Goal: Information Seeking & Learning: Find specific fact

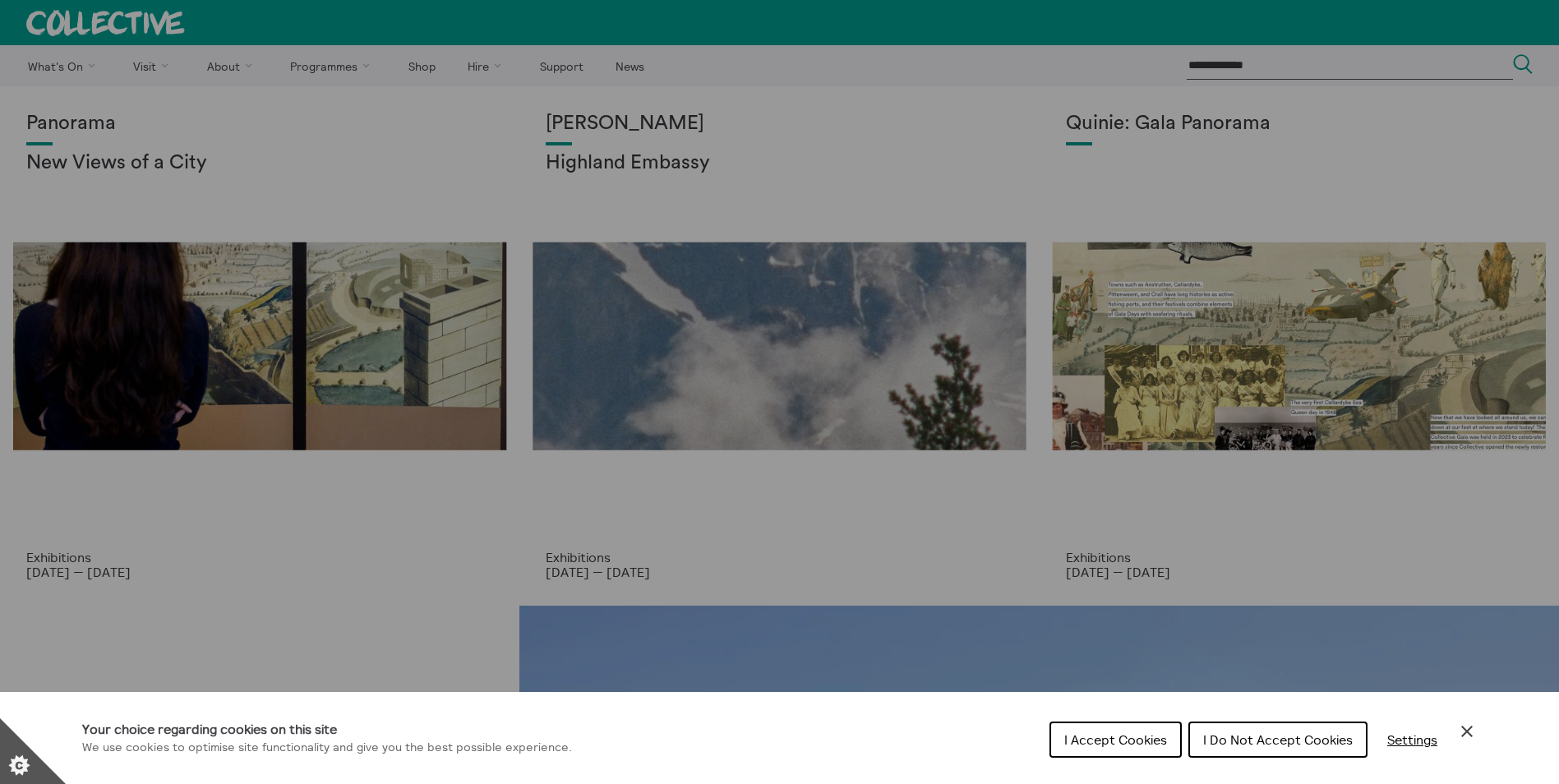
click at [1464, 728] on icon "Close Cookie Control" at bounding box center [1467, 731] width 12 height 12
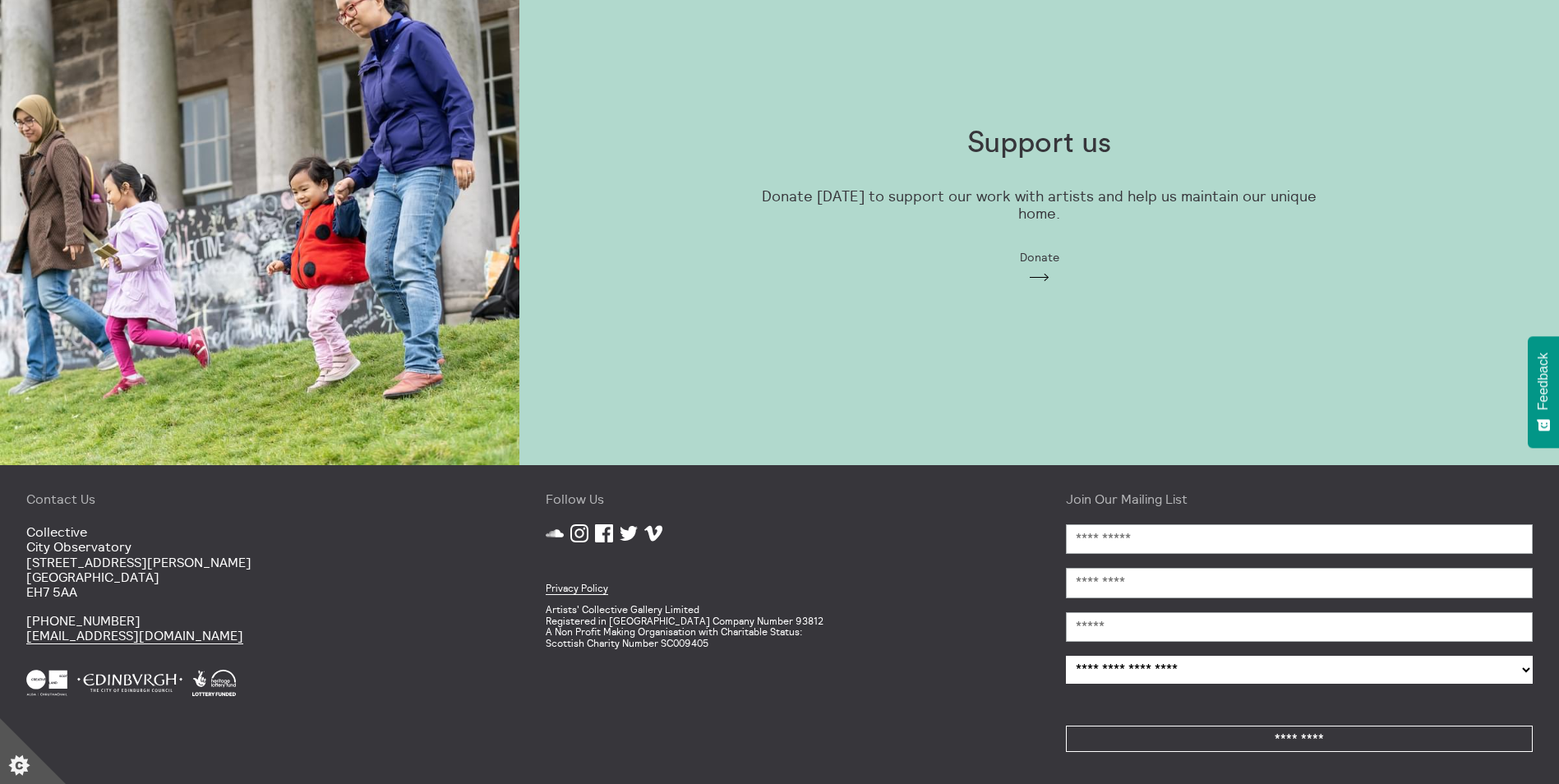
scroll to position [1702, 0]
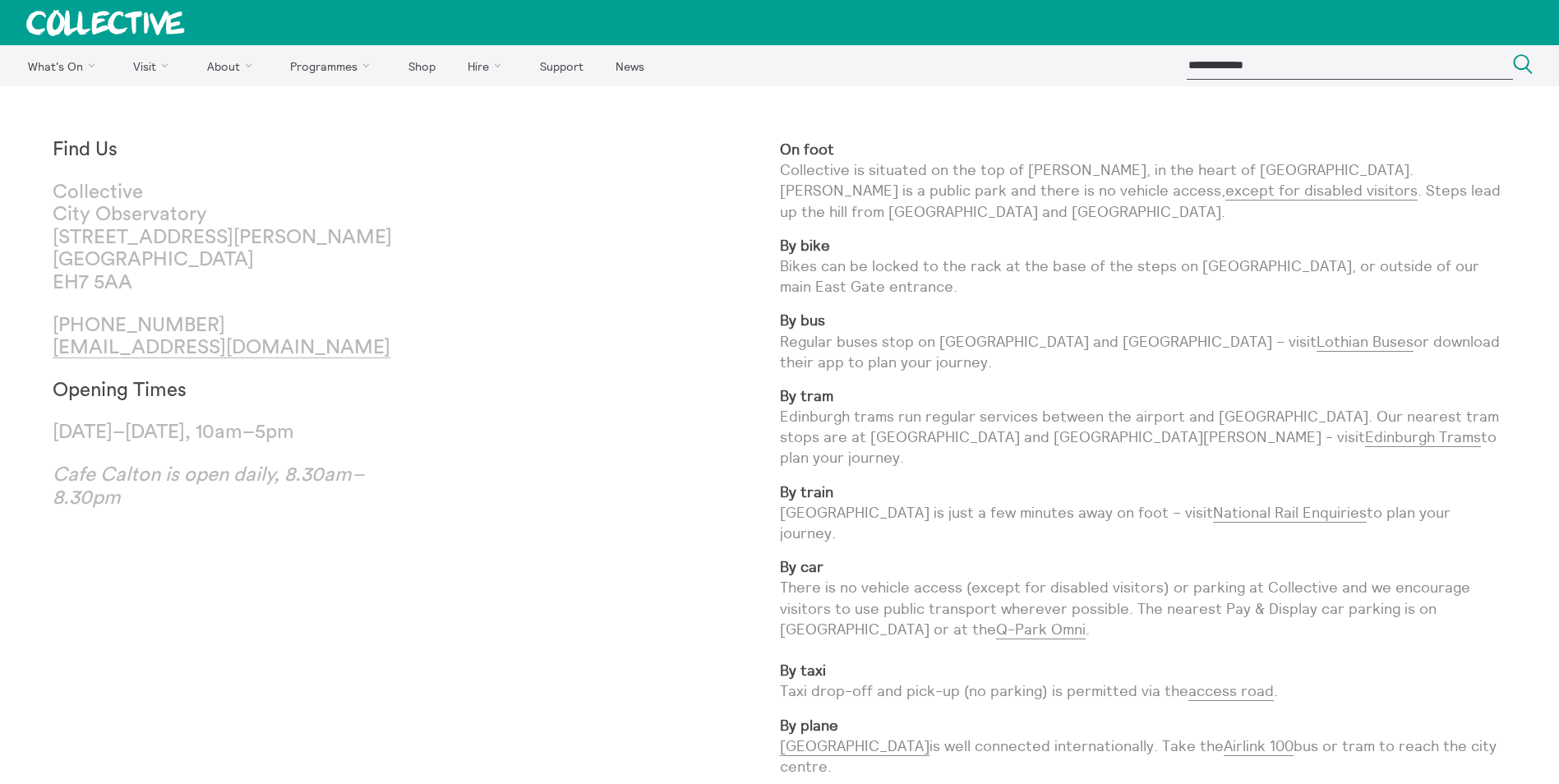
click at [59, 434] on p "[DATE]–[DATE], 10am–5pm" at bounding box center [233, 433] width 363 height 23
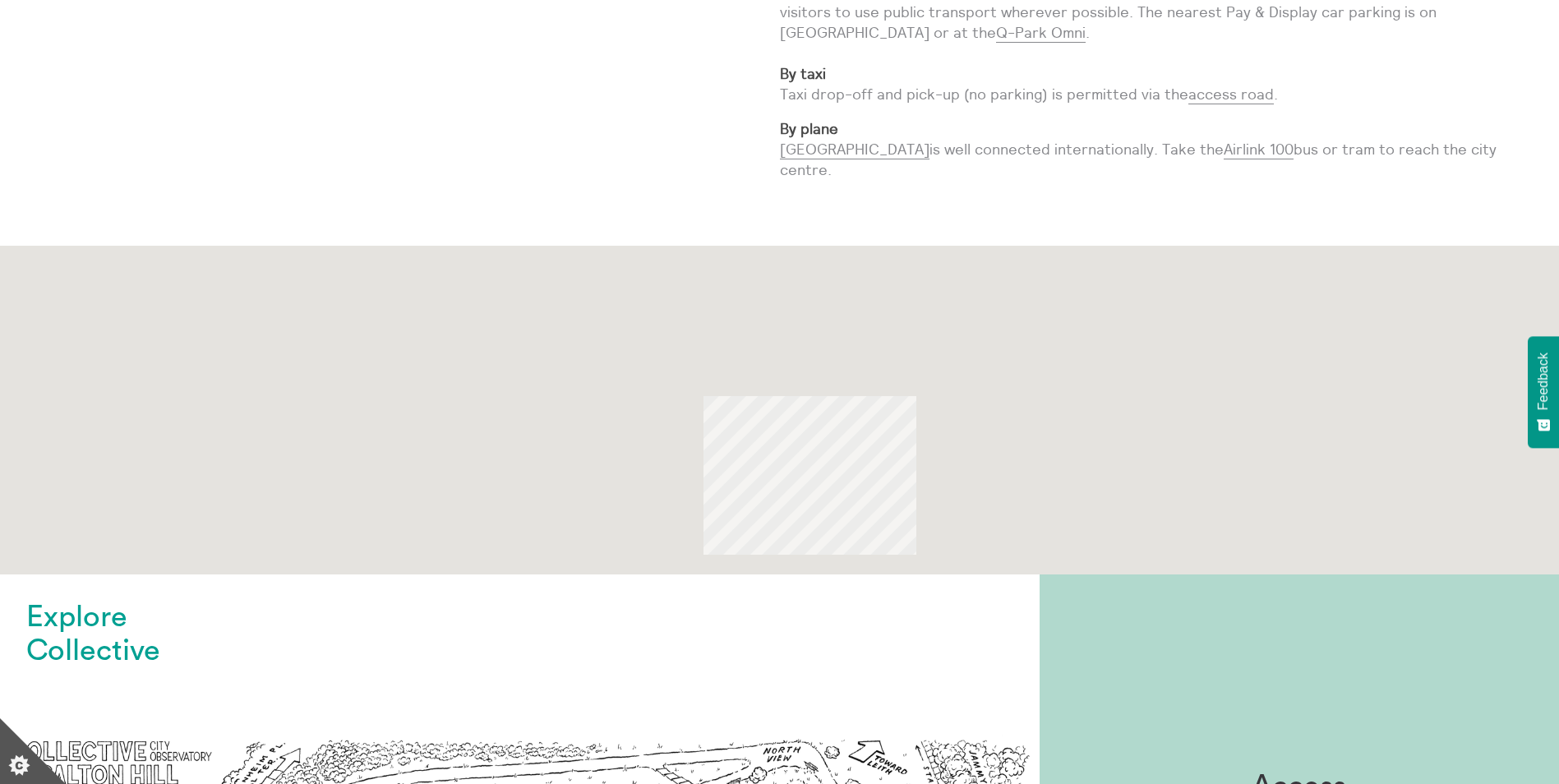
scroll to position [537, 0]
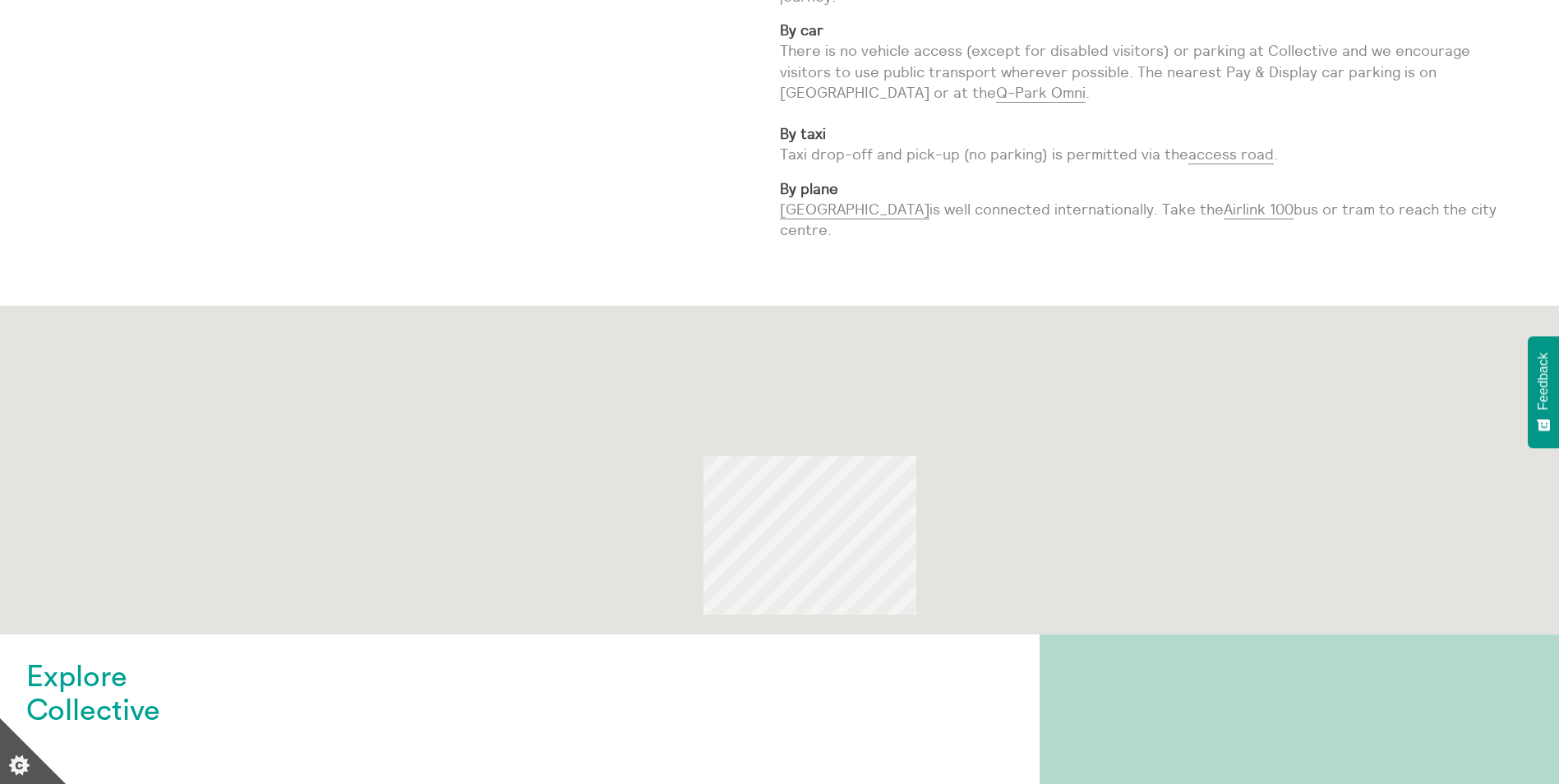
click at [796, 456] on img at bounding box center [810, 535] width 213 height 158
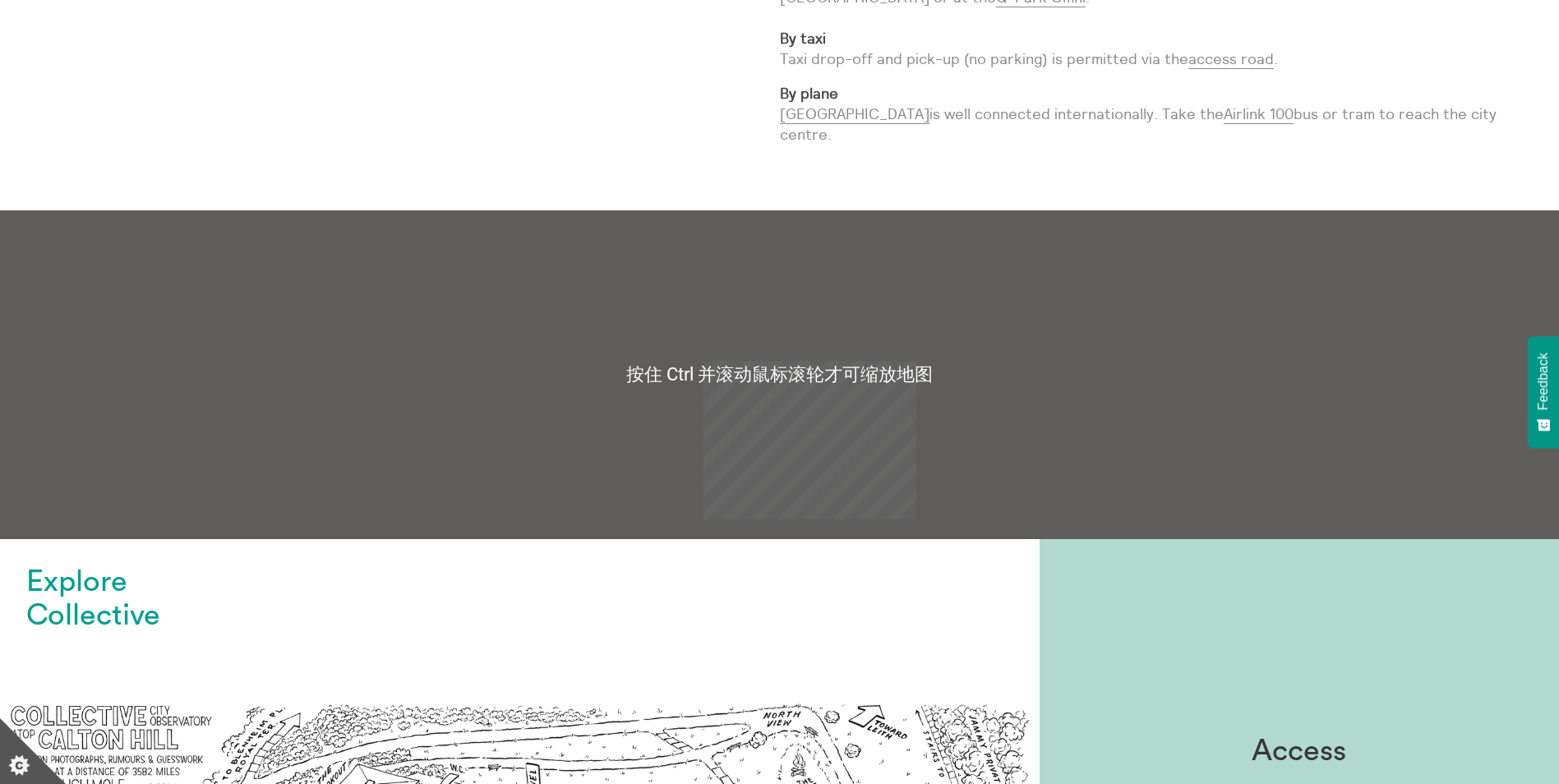
scroll to position [521, 0]
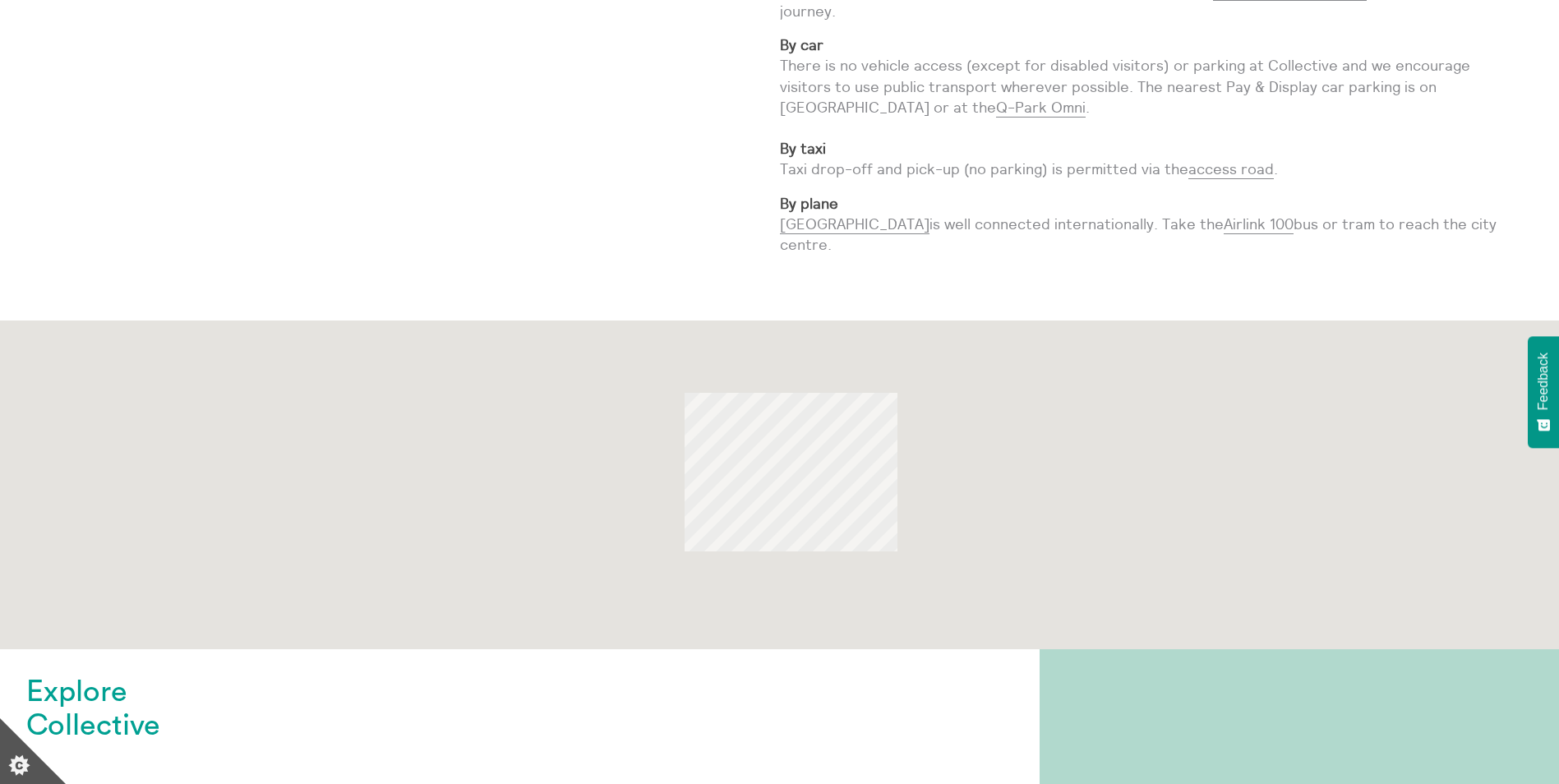
drag, startPoint x: 1070, startPoint y: 475, endPoint x: 891, endPoint y: 403, distance: 192.9
click at [891, 403] on img at bounding box center [790, 471] width 213 height 158
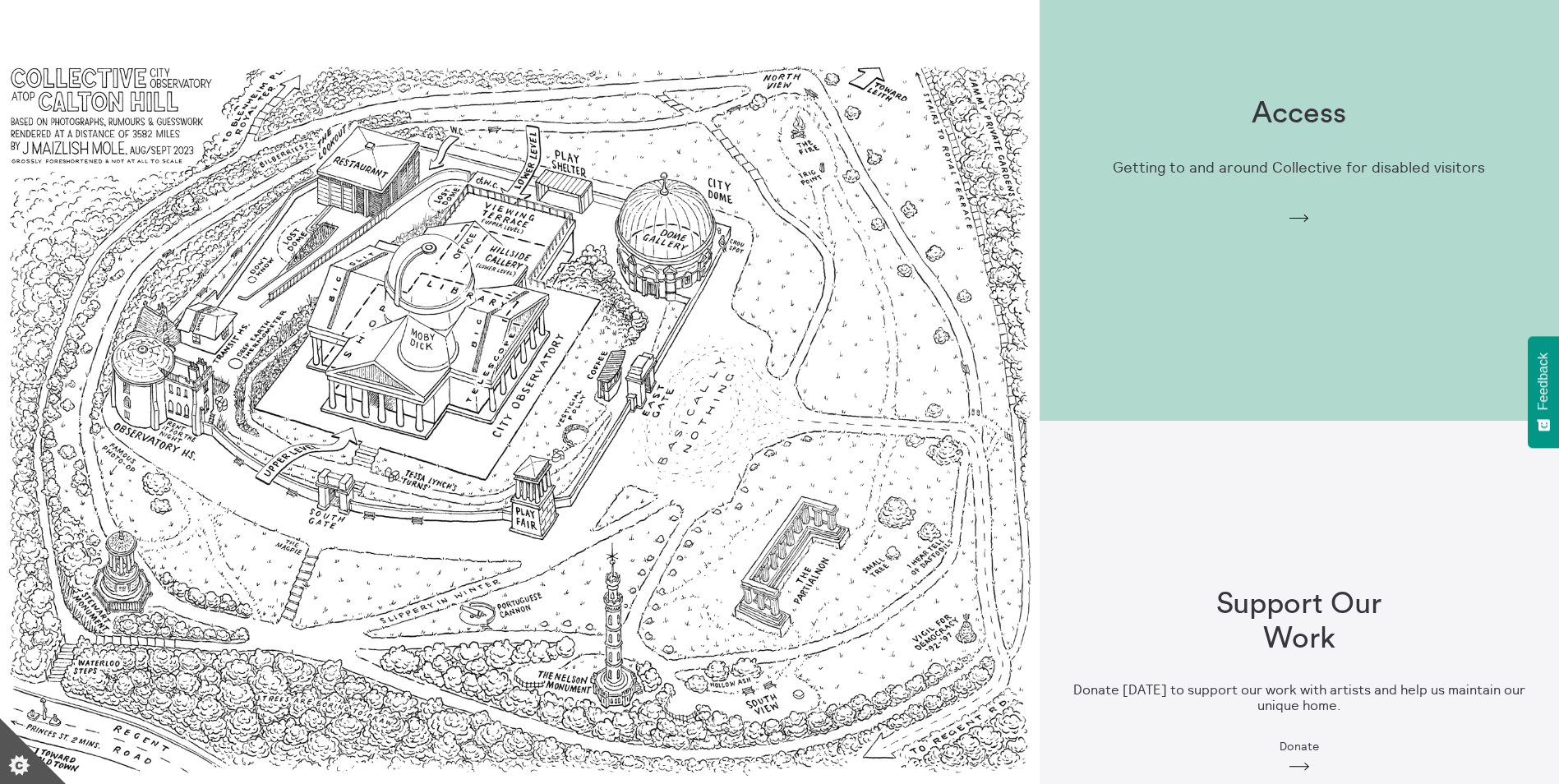
scroll to position [1267, 0]
